Goal: Task Accomplishment & Management: Manage account settings

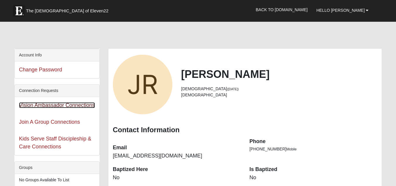
click at [66, 107] on link "Vision Ambassador Connections" at bounding box center [57, 105] width 76 height 6
click at [61, 106] on link "Vision Ambassador Connections" at bounding box center [57, 105] width 76 height 6
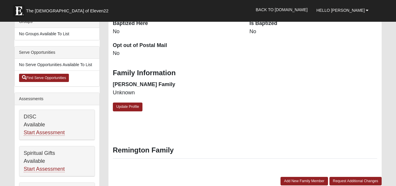
scroll to position [147, 0]
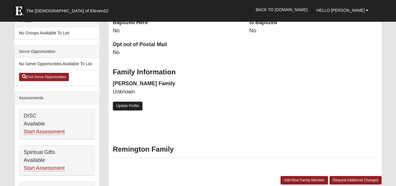
click at [129, 105] on link "Update Profile" at bounding box center [128, 105] width 30 height 9
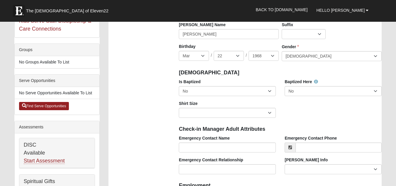
scroll to position [117, 0]
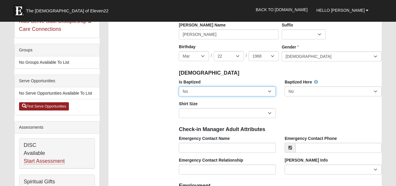
click at [269, 91] on select "No Yes" at bounding box center [227, 91] width 97 height 10
select select "True"
click at [179, 86] on select "No Yes" at bounding box center [227, 91] width 97 height 10
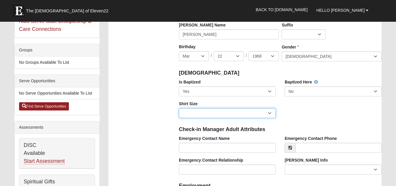
click at [257, 112] on select "Adult Small Adult Medium Adult Large Adult XL Adult XXL Adult 3XL Adult 4XL You…" at bounding box center [227, 113] width 97 height 10
select select "Adult XL"
click at [179, 108] on select "Adult Small Adult Medium Adult Large Adult XL Adult XXL Adult 3XL Adult 4XL You…" at bounding box center [227, 113] width 97 height 10
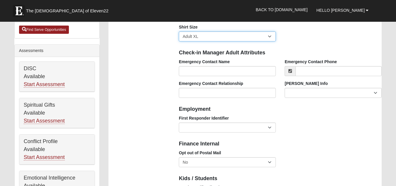
scroll to position [205, 0]
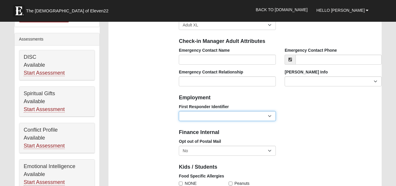
click at [269, 116] on select "EMT | Paramedic | Medical Firefighter | Fire Department Police Officer | Sherif…" at bounding box center [227, 116] width 97 height 10
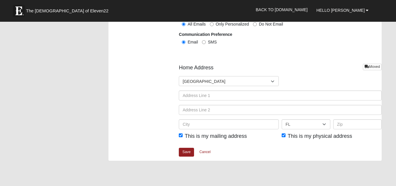
scroll to position [704, 0]
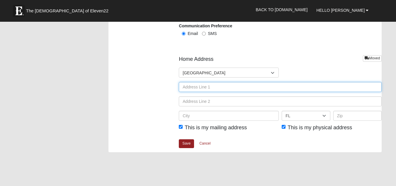
click at [215, 90] on input "text" at bounding box center [280, 87] width 203 height 10
type input "145 Huntington Drive"
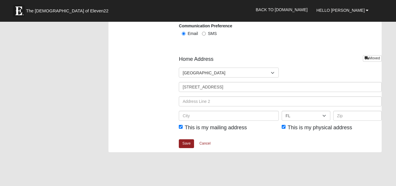
type input "Jerry Remington"
type input "9123225756"
type input "KINGSLAND"
select select "GA"
type input "31548"
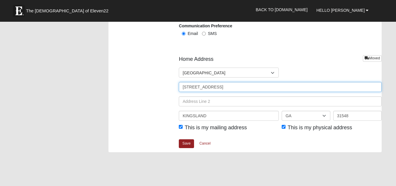
type input "[PHONE_NUMBER]"
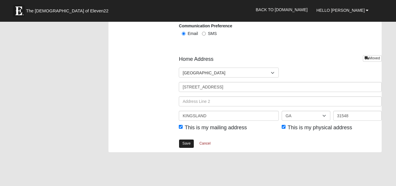
click at [183, 140] on link "Save" at bounding box center [186, 143] width 15 height 9
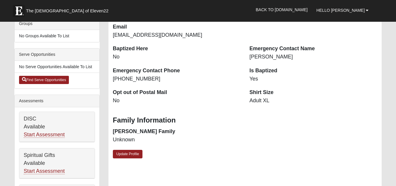
scroll to position [147, 0]
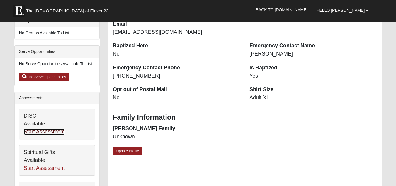
click at [40, 133] on link "Start Assessment" at bounding box center [44, 131] width 41 height 6
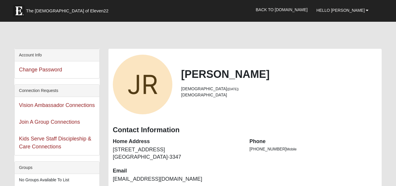
scroll to position [147, 0]
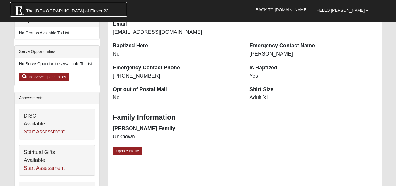
click at [23, 10] on img at bounding box center [19, 11] width 12 height 12
